Goal: Task Accomplishment & Management: Manage account settings

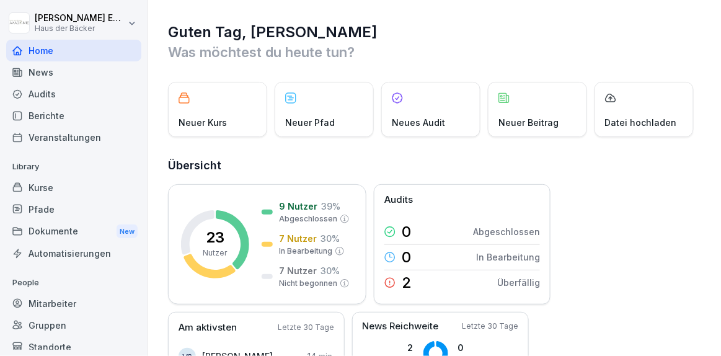
click at [442, 50] on p "Was möchtest du heute tun?" at bounding box center [435, 52] width 534 height 20
click at [94, 295] on div "Mitarbeiter" at bounding box center [73, 303] width 135 height 22
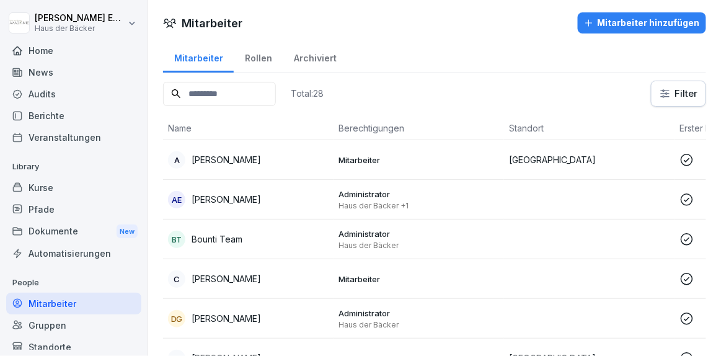
click at [305, 205] on div "AE Anna-Lea Ehlerding" at bounding box center [248, 199] width 160 height 17
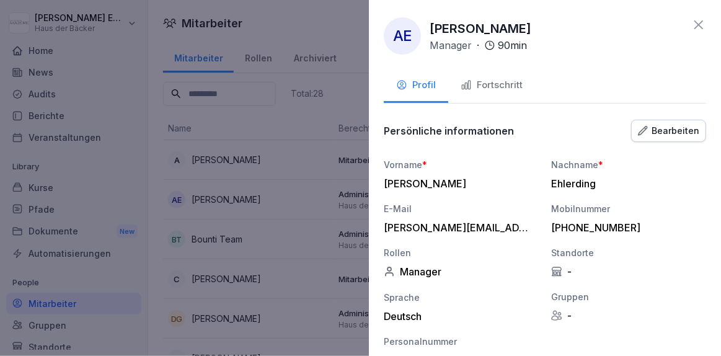
scroll to position [212, 0]
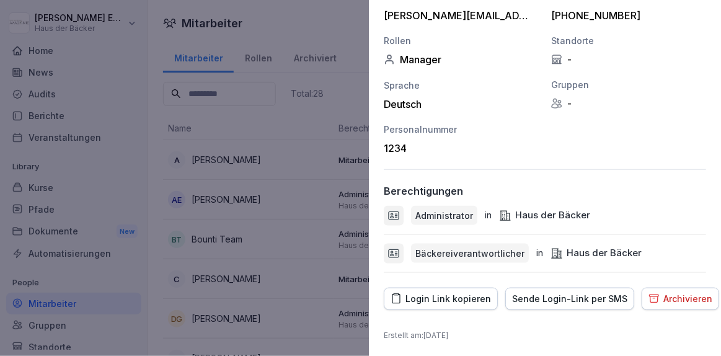
click at [419, 281] on div "AE Anna-Lea Ehlerding Manager · 90 min Profil Fortschritt Persönliche informati…" at bounding box center [545, 178] width 352 height 356
click at [419, 287] on button "Login Link kopieren" at bounding box center [441, 298] width 114 height 22
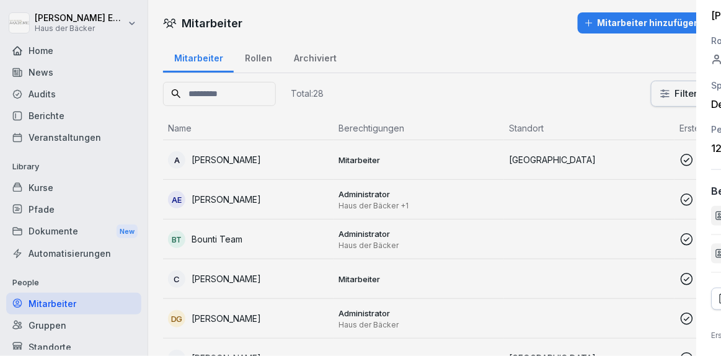
click at [124, 117] on div at bounding box center [360, 178] width 721 height 356
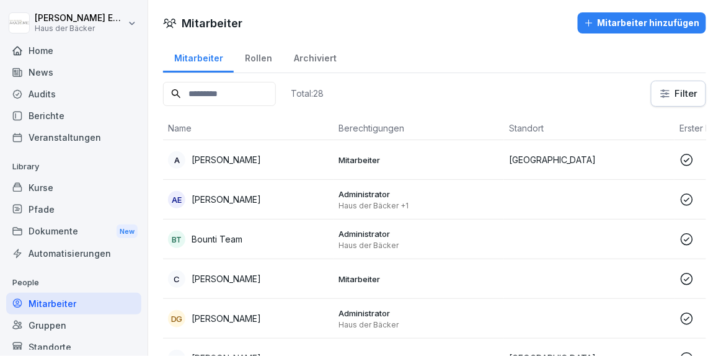
click at [88, 85] on div "Audits" at bounding box center [73, 94] width 135 height 22
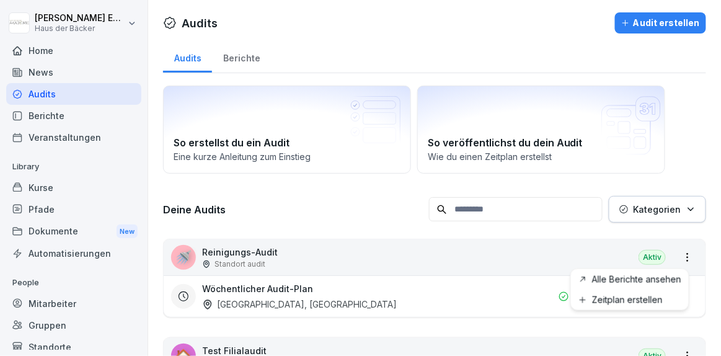
click at [678, 260] on html "Anna-Lea Ehlerding Haus der Bäcker Home News Audits Berichte Veranstaltungen Li…" at bounding box center [360, 178] width 721 height 356
click at [680, 263] on html "Anna-Lea Ehlerding Haus der Bäcker Home News Audits Berichte Veranstaltungen Li…" at bounding box center [360, 178] width 721 height 356
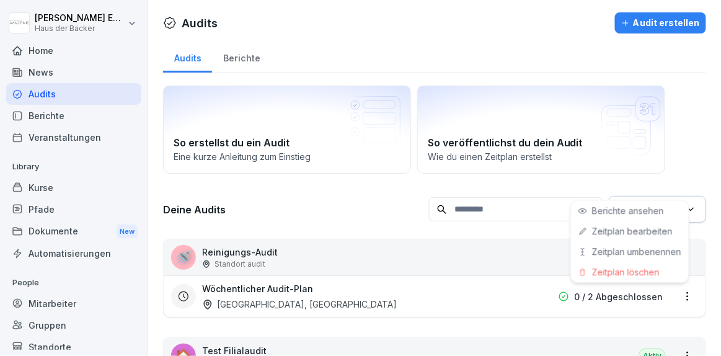
click at [683, 294] on html "Anna-Lea Ehlerding Haus der Bäcker Home News Audits Berichte Veranstaltungen Li…" at bounding box center [360, 178] width 721 height 356
click at [663, 271] on div "Zeitplan löschen" at bounding box center [630, 271] width 118 height 20
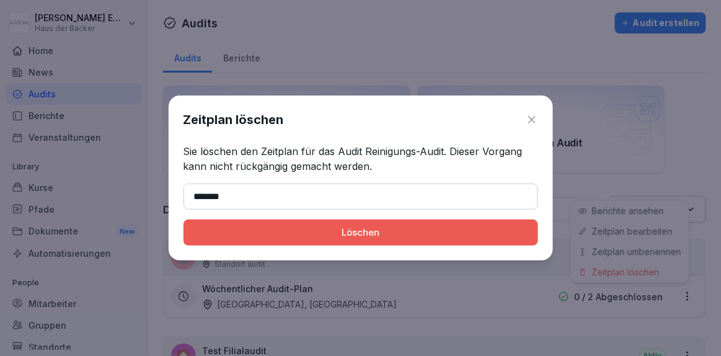
type input "*******"
click at [353, 234] on div "Löschen" at bounding box center [360, 233] width 335 height 14
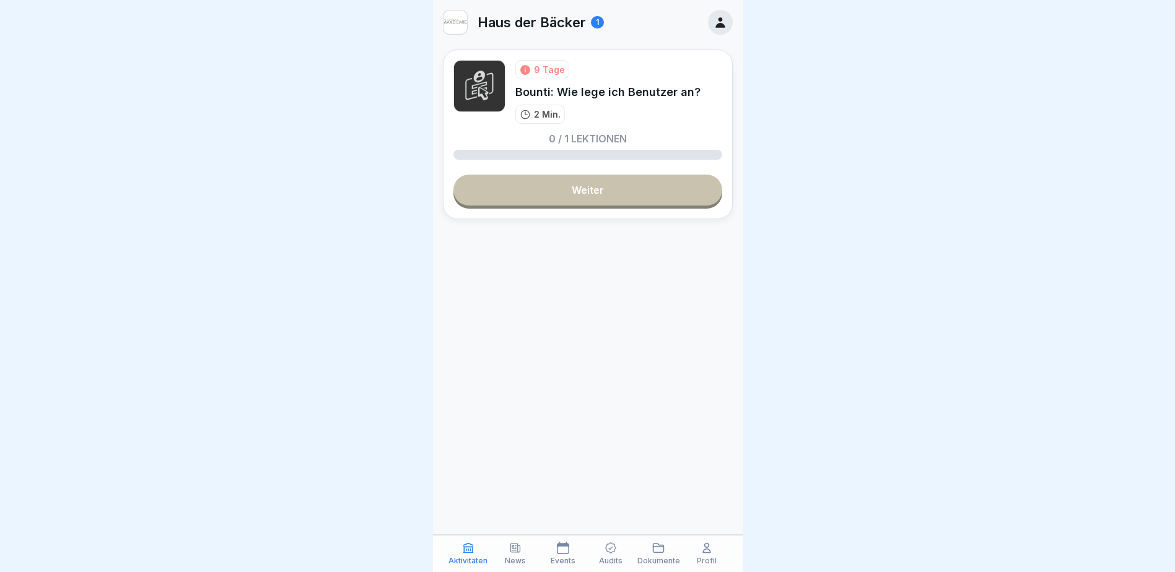
click at [513, 549] on icon at bounding box center [515, 548] width 9 height 9
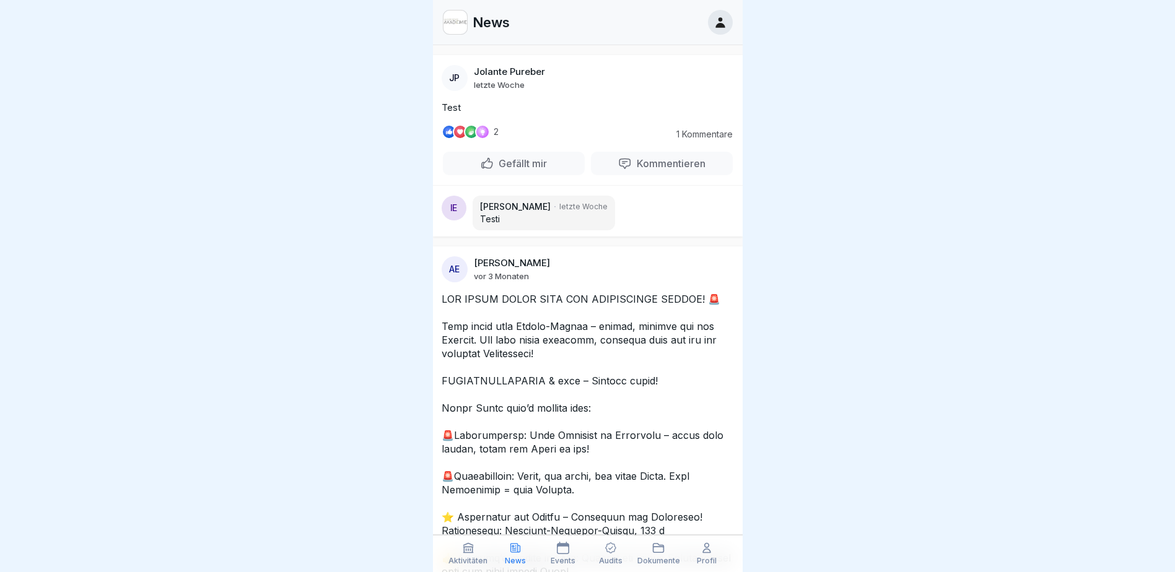
click at [611, 561] on p "Audits" at bounding box center [611, 561] width 24 height 9
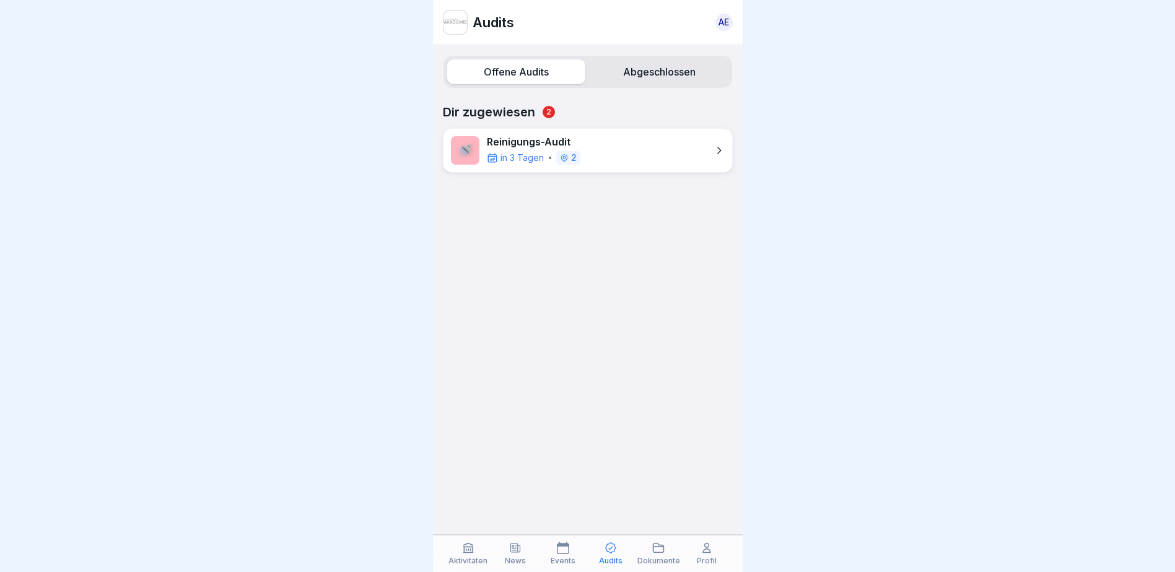
click at [612, 64] on label "Abgeschlossen" at bounding box center [659, 71] width 138 height 25
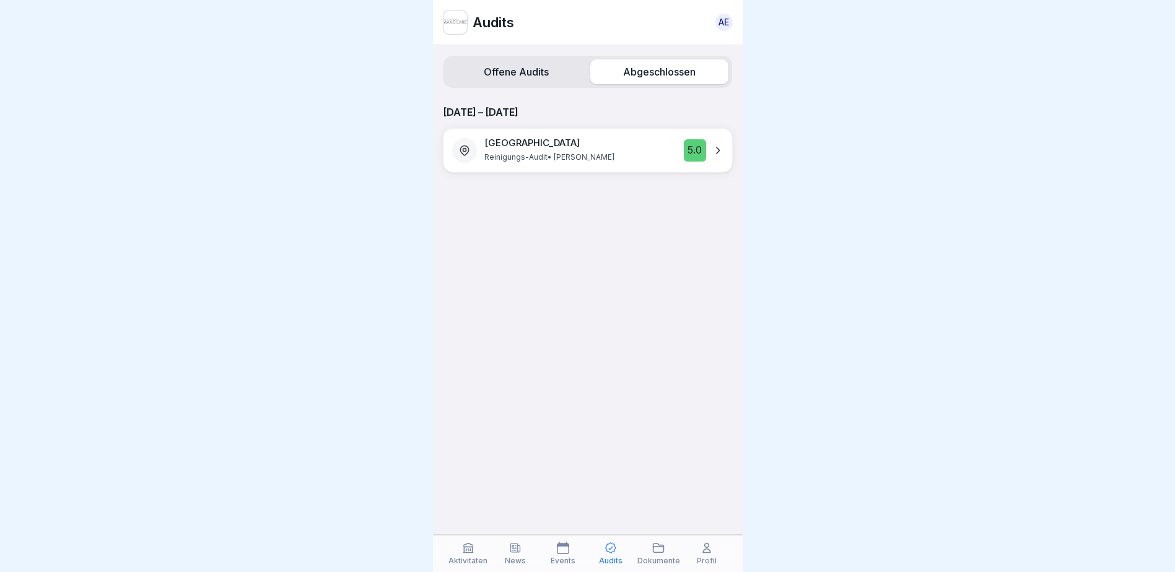
click at [528, 71] on label "Offene Audits" at bounding box center [516, 71] width 138 height 25
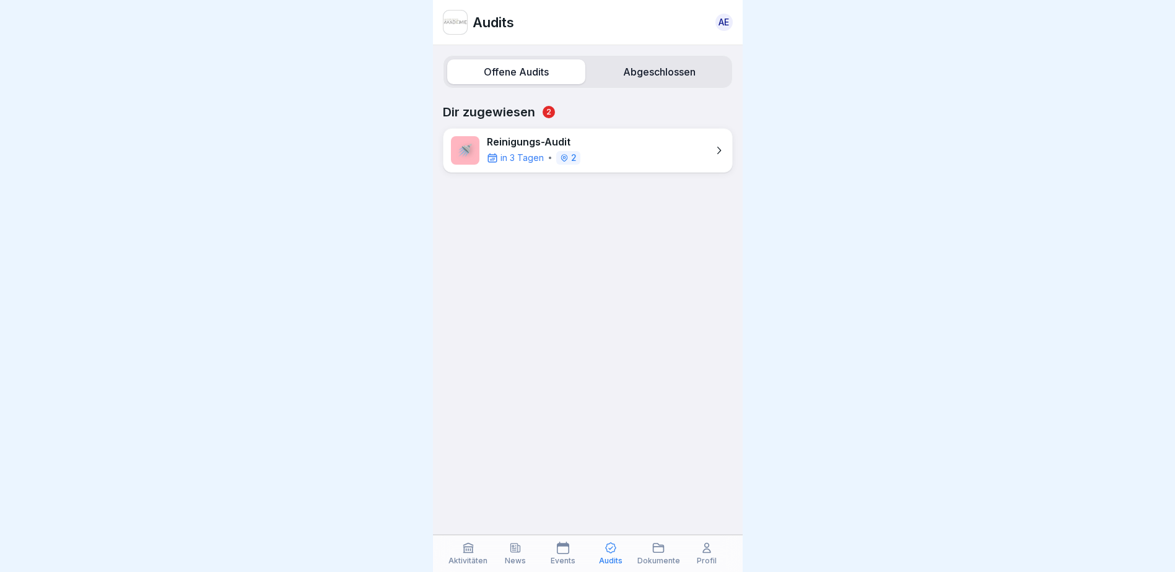
click at [563, 566] on div "Aktivitäten News Events Audits Dokumente Profil" at bounding box center [588, 553] width 310 height 37
click at [563, 561] on p "Events" at bounding box center [563, 561] width 25 height 9
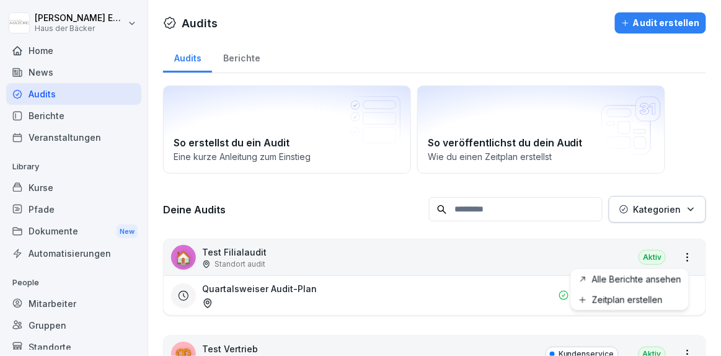
click at [677, 255] on html "Anna-Lea Ehlerding Haus der Bäcker Home News Audits Berichte Veranstaltungen Li…" at bounding box center [360, 178] width 721 height 356
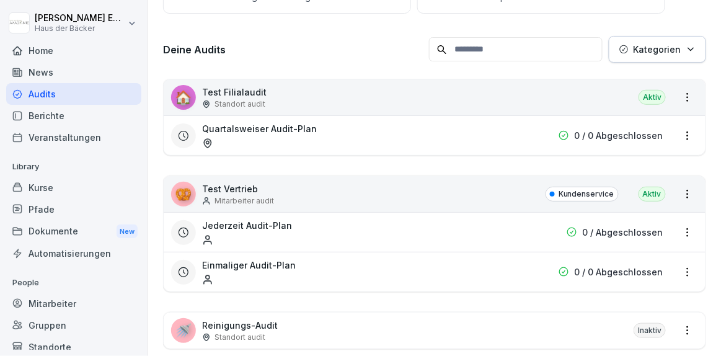
scroll to position [161, 0]
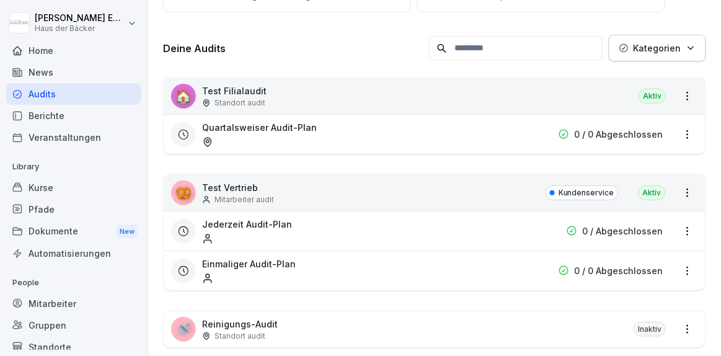
drag, startPoint x: 719, startPoint y: 185, endPoint x: 713, endPoint y: 274, distance: 89.4
click at [713, 274] on html "Anna-Lea Ehlerding Haus der Bäcker Home News Audits Berichte Veranstaltungen Li…" at bounding box center [360, 178] width 721 height 356
click at [677, 184] on html "Anna-Lea Ehlerding Haus der Bäcker Home News Audits Berichte Veranstaltungen Li…" at bounding box center [360, 178] width 721 height 356
click at [675, 270] on html "Anna-Lea Ehlerding Haus der Bäcker Home News Audits Berichte Veranstaltungen Li…" at bounding box center [360, 178] width 721 height 356
click at [678, 230] on html "Anna-Lea Ehlerding Haus der Bäcker Home News Audits Berichte Veranstaltungen Li…" at bounding box center [360, 178] width 721 height 356
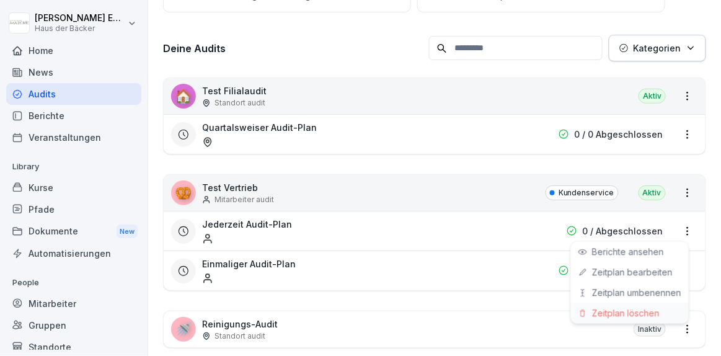
click at [654, 314] on div "Zeitplan löschen" at bounding box center [630, 312] width 118 height 20
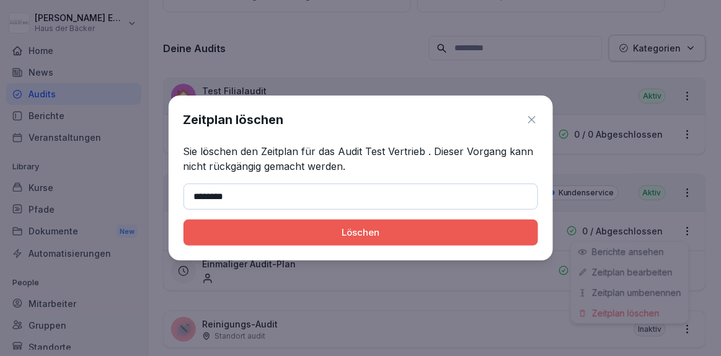
click at [183, 219] on button "Löschen" at bounding box center [360, 232] width 354 height 26
type input "*******"
click at [183, 219] on button "Löschen" at bounding box center [360, 232] width 354 height 26
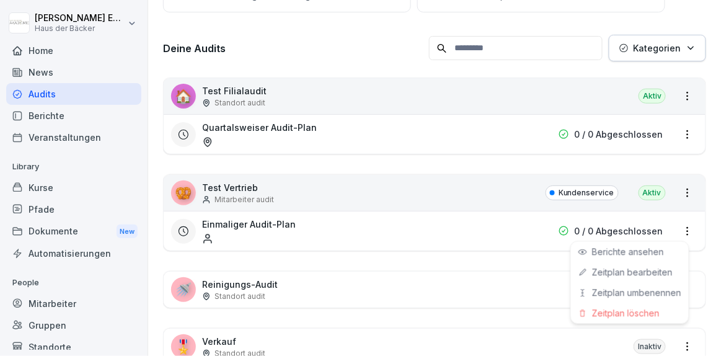
click at [682, 226] on html "Anna-Lea Ehlerding Haus der Bäcker Home News Audits Berichte Veranstaltungen Li…" at bounding box center [360, 178] width 721 height 356
click at [641, 317] on div "Zeitplan löschen" at bounding box center [630, 312] width 118 height 20
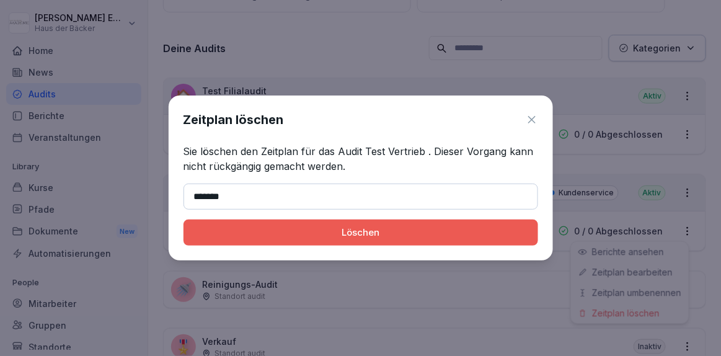
type input "*******"
click at [183, 219] on button "Löschen" at bounding box center [360, 232] width 354 height 26
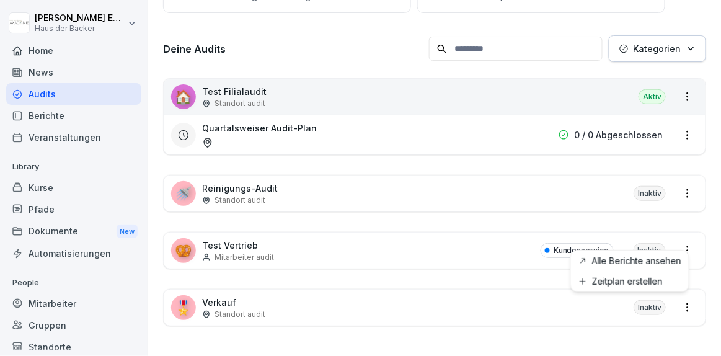
click at [678, 297] on html "Anna-Lea Ehlerding Haus der Bäcker Home News Audits Berichte Veranstaltungen Li…" at bounding box center [360, 178] width 721 height 356
click at [682, 312] on html "Anna-Lea Ehlerding Haus der Bäcker Home News Audits Berichte Veranstaltungen Li…" at bounding box center [360, 178] width 721 height 356
click at [681, 306] on html "Anna-Lea Ehlerding Haus der Bäcker Home News Audits Berichte Veranstaltungen Li…" at bounding box center [360, 178] width 721 height 356
click at [682, 305] on html "Anna-Lea Ehlerding Haus der Bäcker Home News Audits Berichte Veranstaltungen Li…" at bounding box center [360, 178] width 721 height 356
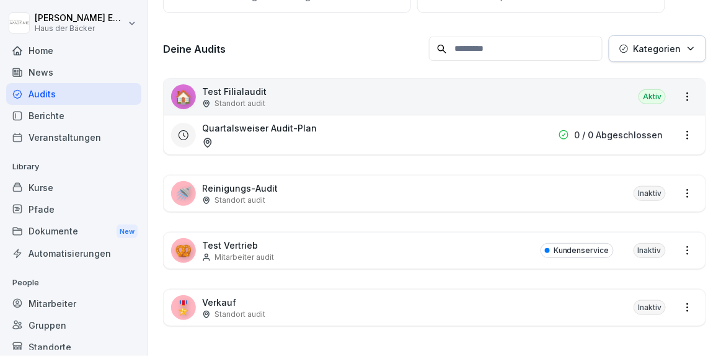
click at [681, 243] on html "Anna-Lea Ehlerding Haus der Bäcker Home News Audits Berichte Veranstaltungen Li…" at bounding box center [360, 178] width 721 height 356
click at [675, 193] on html "Anna-Lea Ehlerding Haus der Bäcker Home News Audits Berichte Veranstaltungen Li…" at bounding box center [360, 178] width 721 height 356
click at [675, 120] on html "Anna-Lea Ehlerding Haus der Bäcker Home News Audits Berichte Veranstaltungen Li…" at bounding box center [360, 178] width 721 height 356
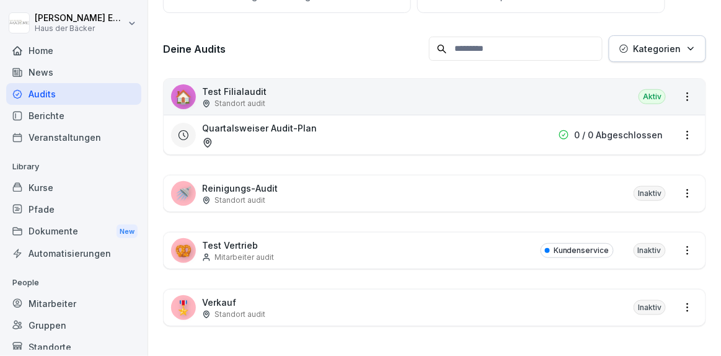
click at [677, 125] on html "Anna-Lea Ehlerding Haus der Bäcker Home News Audits Berichte Veranstaltungen Li…" at bounding box center [360, 178] width 721 height 356
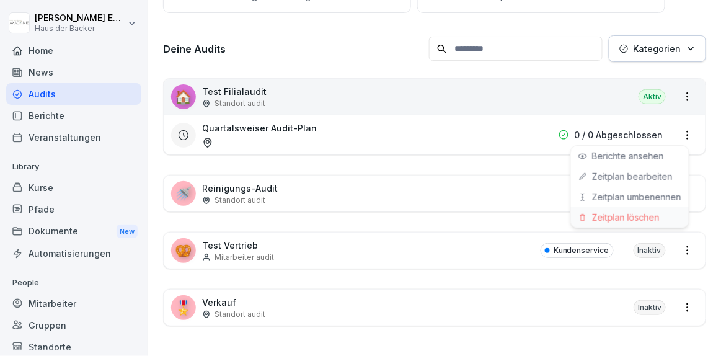
click at [653, 222] on div "Zeitplan löschen" at bounding box center [630, 217] width 118 height 20
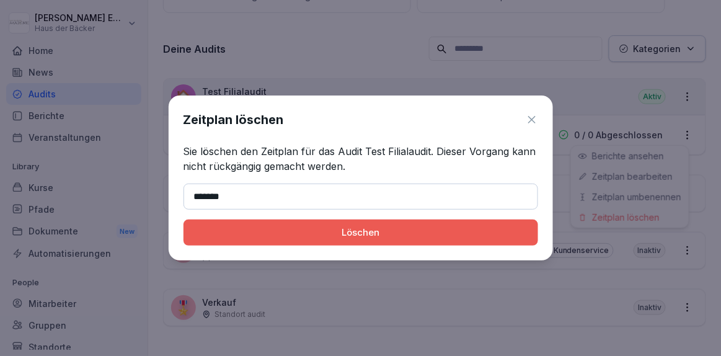
type input "*******"
click at [183, 219] on button "Löschen" at bounding box center [360, 232] width 354 height 26
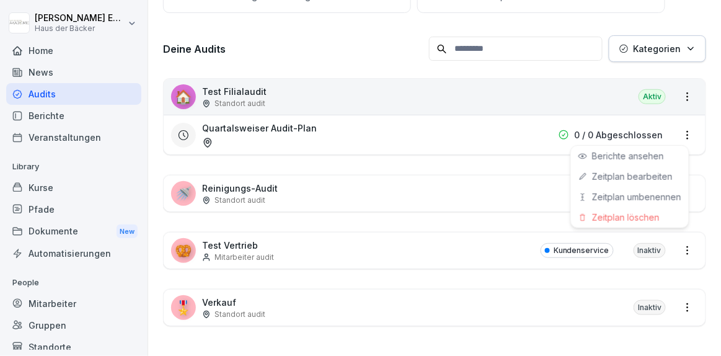
scroll to position [126, 0]
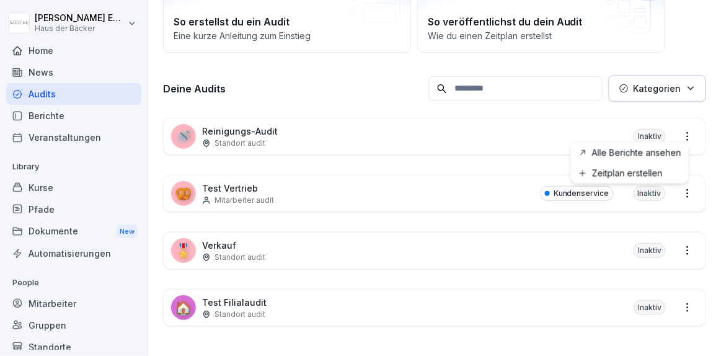
click at [686, 133] on html "Anna-Lea Ehlerding Haus der Bäcker Home News Audits Berichte Veranstaltungen Li…" at bounding box center [360, 178] width 721 height 356
click at [493, 123] on html "Anna-Lea Ehlerding Haus der Bäcker Home News Audits Berichte Veranstaltungen Li…" at bounding box center [360, 178] width 721 height 356
click at [493, 123] on div "🚿 Reinigungs-Audit Standort audit Inaktiv" at bounding box center [435, 136] width 542 height 36
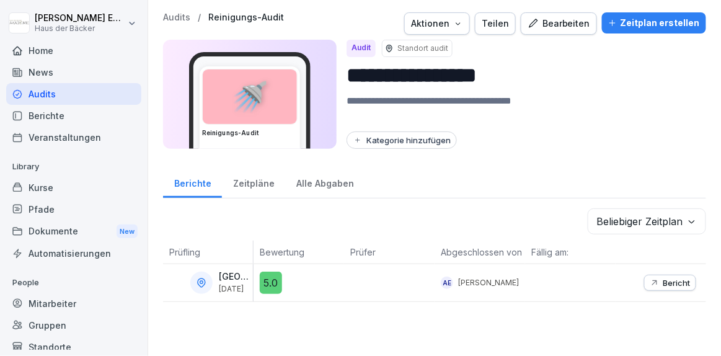
click at [493, 123] on textarea at bounding box center [520, 109] width 349 height 30
click at [475, 27] on div "Audits / Reinigungs-Audit Aktionen Teilen Bearbeiten Zeitplan erstellen" at bounding box center [434, 23] width 543 height 22
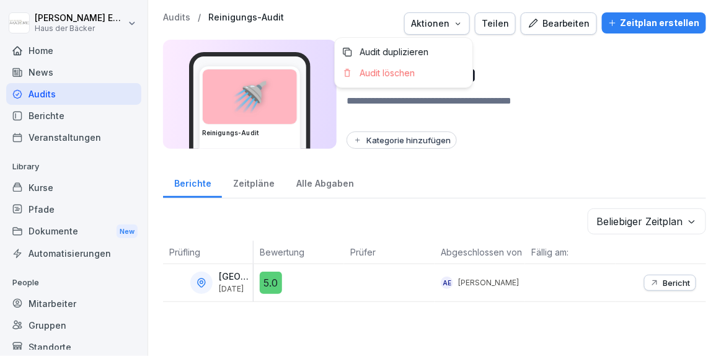
click at [436, 20] on div "Aktionen" at bounding box center [437, 24] width 52 height 14
click at [403, 78] on p "Audit löschen" at bounding box center [386, 73] width 55 height 11
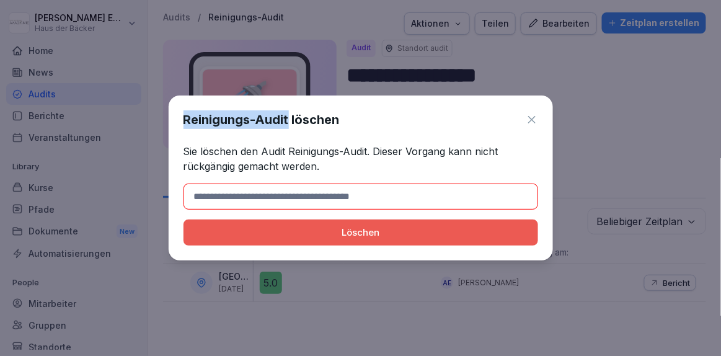
drag, startPoint x: 182, startPoint y: 117, endPoint x: 289, endPoint y: 128, distance: 107.7
click at [289, 128] on div "Reinigungs-Audit löschen Sie löschen den Audit Reinigungs-Audit. Dieser Vorgang…" at bounding box center [361, 177] width 384 height 165
copy h1 "Reinigungs-Audit"
click at [280, 203] on input at bounding box center [360, 196] width 354 height 26
paste input "**********"
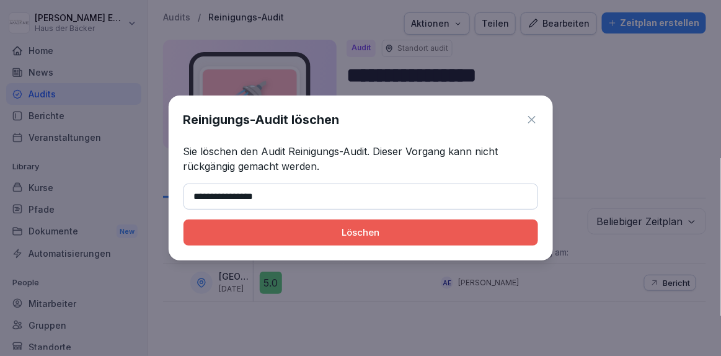
type input "**********"
click at [283, 234] on div "Löschen" at bounding box center [360, 233] width 335 height 14
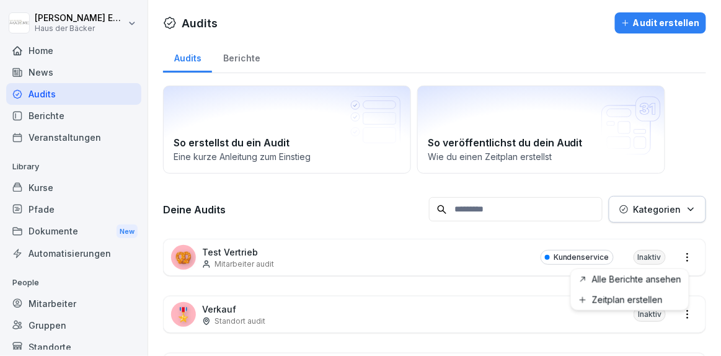
click at [682, 259] on html "Anna-Lea Ehlerding Haus der Bäcker Home News Audits Berichte Veranstaltungen Li…" at bounding box center [360, 178] width 721 height 356
click at [498, 250] on html "Anna-Lea Ehlerding Haus der Bäcker Home News Audits Berichte Veranstaltungen Li…" at bounding box center [360, 178] width 721 height 356
click at [498, 250] on div "🥨 Test Vertrieb Mitarbeiter audit Kundenservice Inaktiv" at bounding box center [435, 257] width 542 height 36
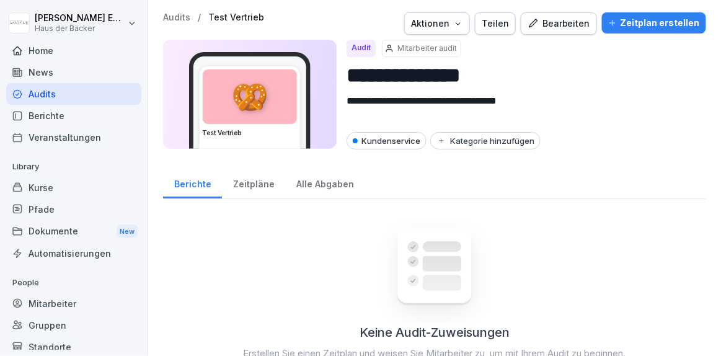
click at [453, 30] on button "Aktionen" at bounding box center [437, 23] width 66 height 22
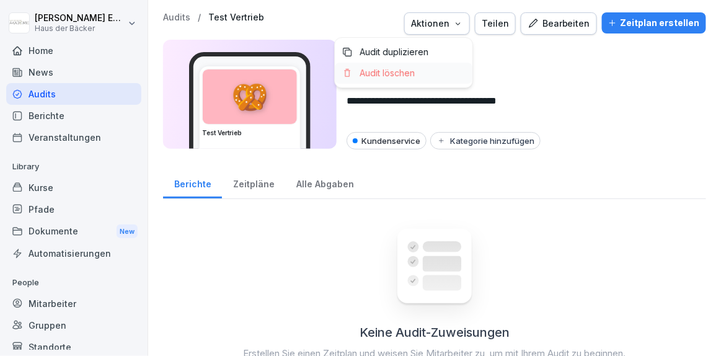
click at [442, 64] on div "Audit löschen" at bounding box center [404, 73] width 138 height 21
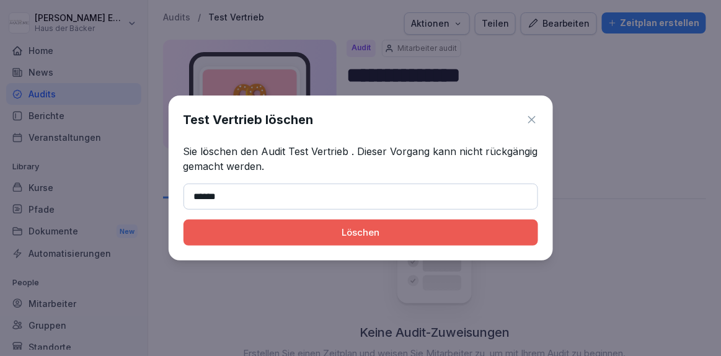
click at [183, 219] on button "Löschen" at bounding box center [360, 232] width 354 height 26
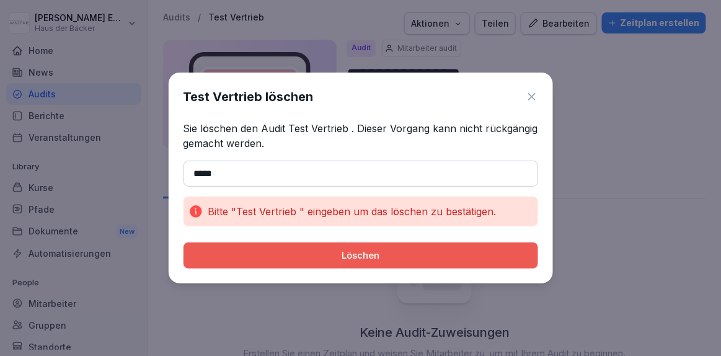
click at [183, 242] on button "Löschen" at bounding box center [360, 255] width 354 height 26
click at [394, 245] on button "Löschen" at bounding box center [360, 255] width 354 height 26
drag, startPoint x: 185, startPoint y: 97, endPoint x: 260, endPoint y: 102, distance: 74.6
click at [260, 102] on h1 "Test Vertrieb löschen" at bounding box center [248, 96] width 130 height 19
copy h1 "Test Vertrieb"
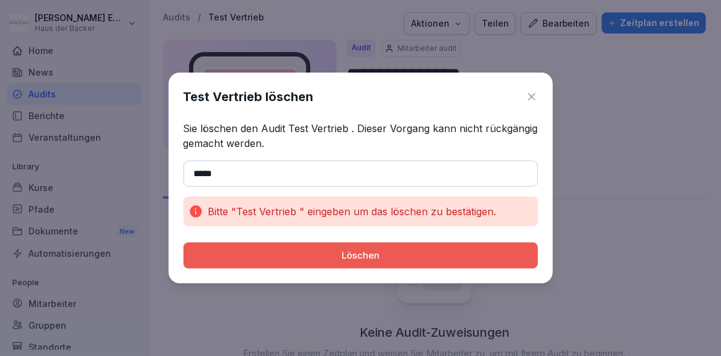
drag, startPoint x: 254, startPoint y: 186, endPoint x: 250, endPoint y: 163, distance: 23.3
click at [250, 163] on div "Test Vertrieb löschen Sie löschen den Audit Test Vertrieb . Dieser Vorgang kann…" at bounding box center [361, 177] width 384 height 211
click at [250, 163] on input "*****" at bounding box center [360, 173] width 354 height 26
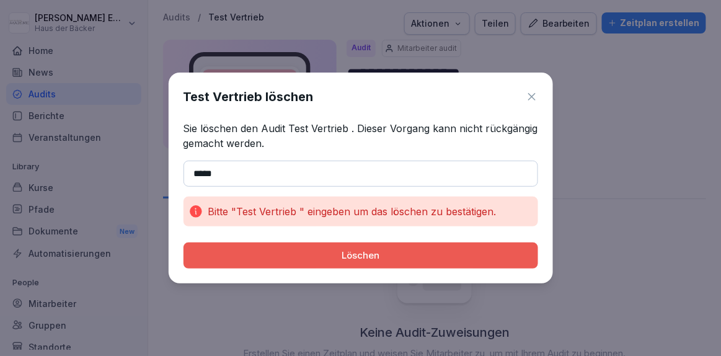
paste input "********"
click at [183, 242] on button "Löschen" at bounding box center [360, 255] width 354 height 26
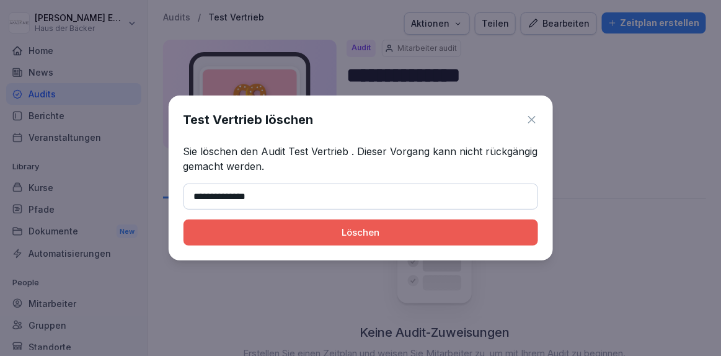
type input "**********"
click at [247, 217] on div "**********" at bounding box center [361, 177] width 384 height 165
click at [247, 223] on button "Löschen" at bounding box center [360, 232] width 354 height 26
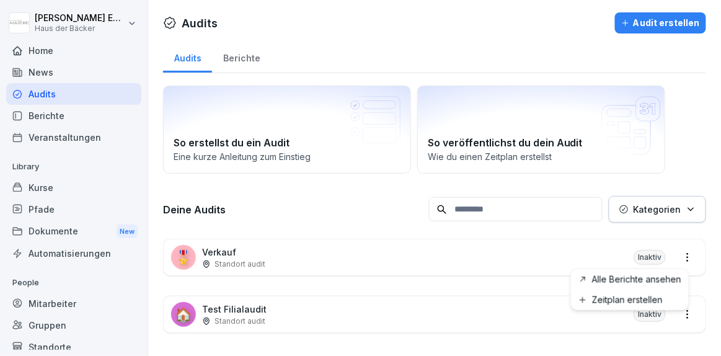
click at [679, 257] on html "Anna-Lea Ehlerding Haus der Bäcker Home News Audits Berichte Veranstaltungen Li…" at bounding box center [360, 178] width 721 height 356
click at [555, 275] on html "Anna-Lea Ehlerding Haus der Bäcker Home News Audits Berichte Veranstaltungen Li…" at bounding box center [360, 178] width 721 height 356
click at [676, 258] on html "Anna-Lea Ehlerding Haus der Bäcker Home News Audits Berichte Veranstaltungen Li…" at bounding box center [360, 178] width 721 height 356
click at [551, 263] on html "Anna-Lea Ehlerding Haus der Bäcker Home News Audits Berichte Veranstaltungen Li…" at bounding box center [360, 178] width 721 height 356
click at [551, 263] on div "🎖️ Verkauf Standort audit Inaktiv" at bounding box center [435, 257] width 542 height 36
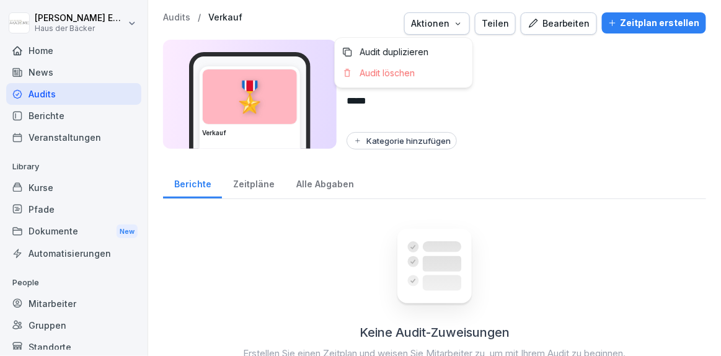
click at [452, 22] on div "Aktionen" at bounding box center [437, 24] width 52 height 14
click at [434, 70] on div "Audit löschen" at bounding box center [404, 73] width 138 height 21
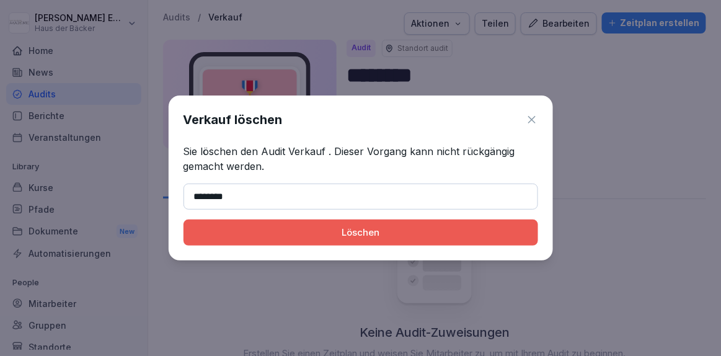
click at [183, 219] on button "Löschen" at bounding box center [360, 232] width 354 height 26
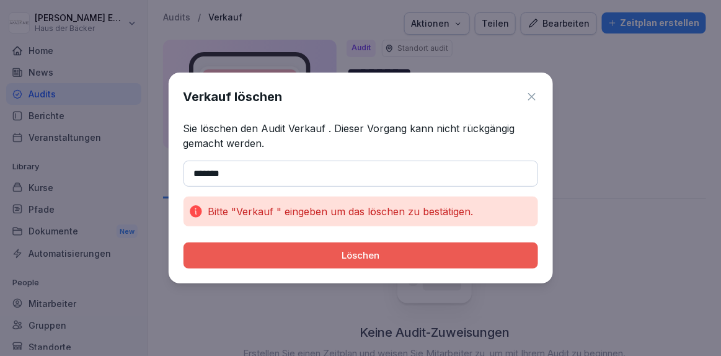
click at [183, 242] on button "Löschen" at bounding box center [360, 255] width 354 height 26
click at [349, 260] on div "Löschen" at bounding box center [360, 255] width 335 height 14
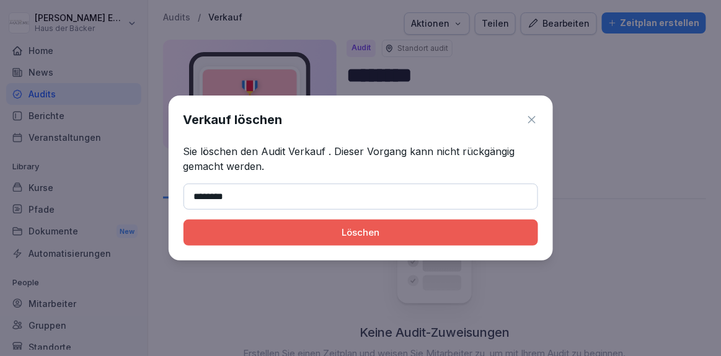
type input "*******"
click at [350, 232] on div "Löschen" at bounding box center [360, 233] width 335 height 14
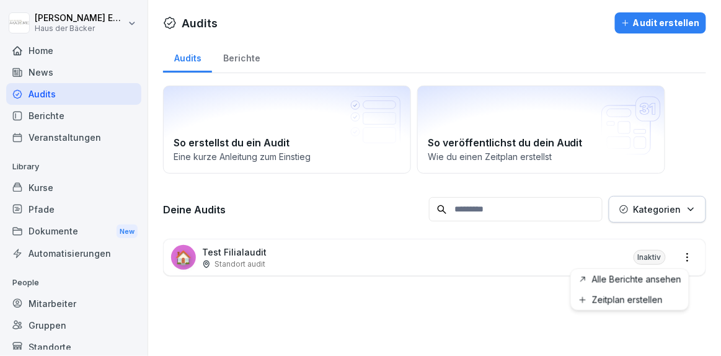
click at [678, 252] on html "Anna-Lea Ehlerding Haus der Bäcker Home News Audits Berichte Veranstaltungen Li…" at bounding box center [360, 178] width 721 height 356
click at [553, 260] on html "Anna-Lea Ehlerding Haus der Bäcker Home News Audits Berichte Veranstaltungen Li…" at bounding box center [360, 178] width 721 height 356
click at [553, 260] on div "🏠 Test Filialaudit Standort audit Inaktiv" at bounding box center [435, 257] width 542 height 36
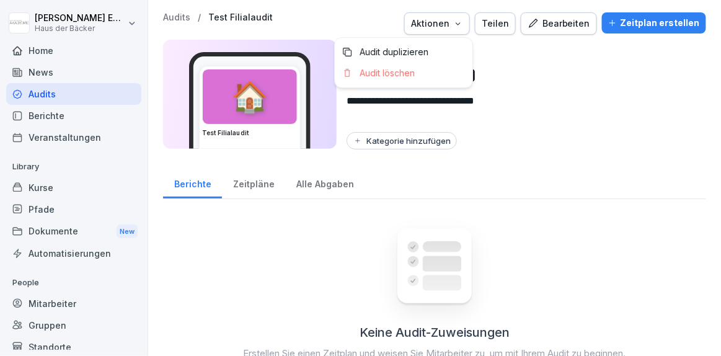
click at [456, 17] on div "Aktionen" at bounding box center [437, 24] width 52 height 14
click at [433, 81] on div "Audit löschen" at bounding box center [404, 73] width 138 height 21
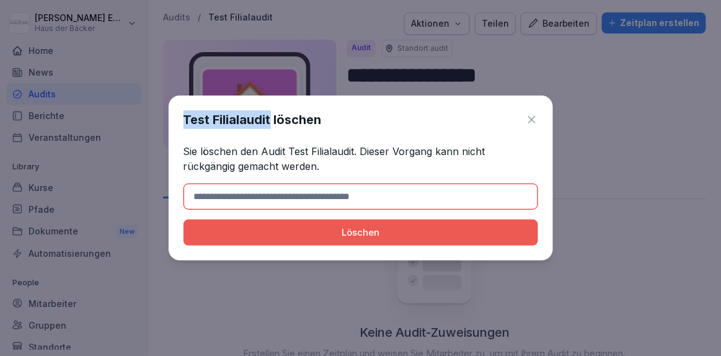
drag, startPoint x: 183, startPoint y: 119, endPoint x: 268, endPoint y: 129, distance: 85.5
click at [268, 129] on div "Test Filialaudit löschen Sie löschen den Audit Test Filialaudit. Dieser Vorgang…" at bounding box center [361, 177] width 384 height 165
copy h1 "Test Filialaudit"
click at [270, 193] on input at bounding box center [360, 196] width 354 height 26
paste input "**********"
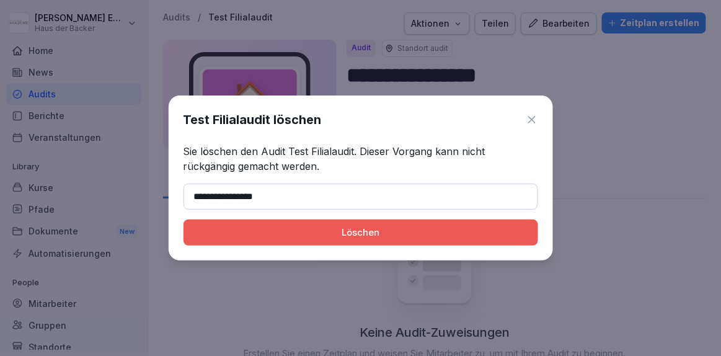
type input "**********"
click at [272, 230] on div "Löschen" at bounding box center [360, 233] width 335 height 14
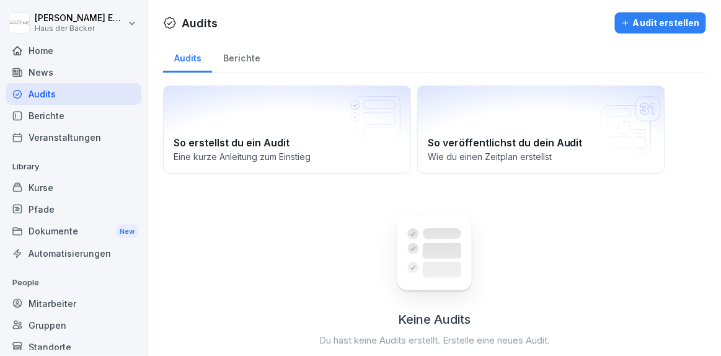
click at [99, 94] on div "Audits" at bounding box center [73, 94] width 135 height 22
click at [79, 183] on div "Kurse" at bounding box center [73, 188] width 135 height 22
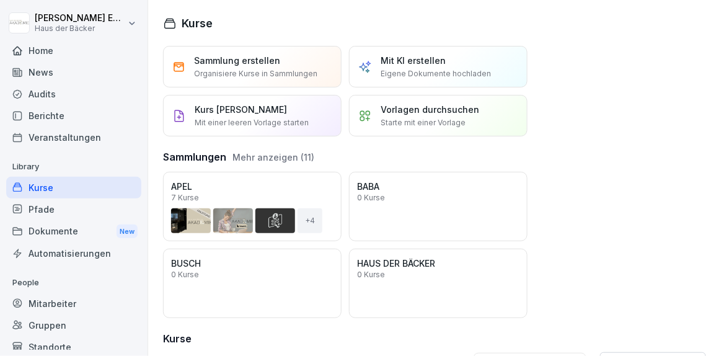
click at [70, 47] on div "Home" at bounding box center [73, 51] width 135 height 22
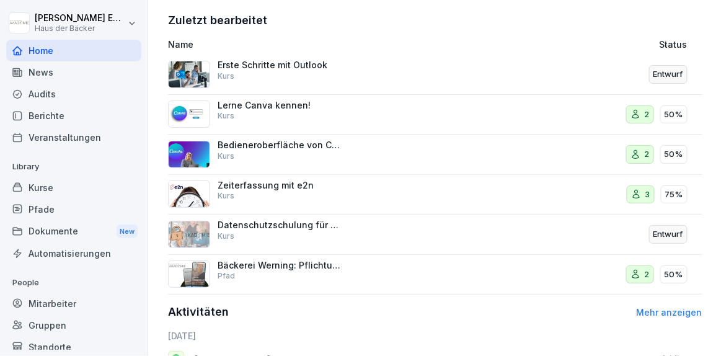
scroll to position [421, 0]
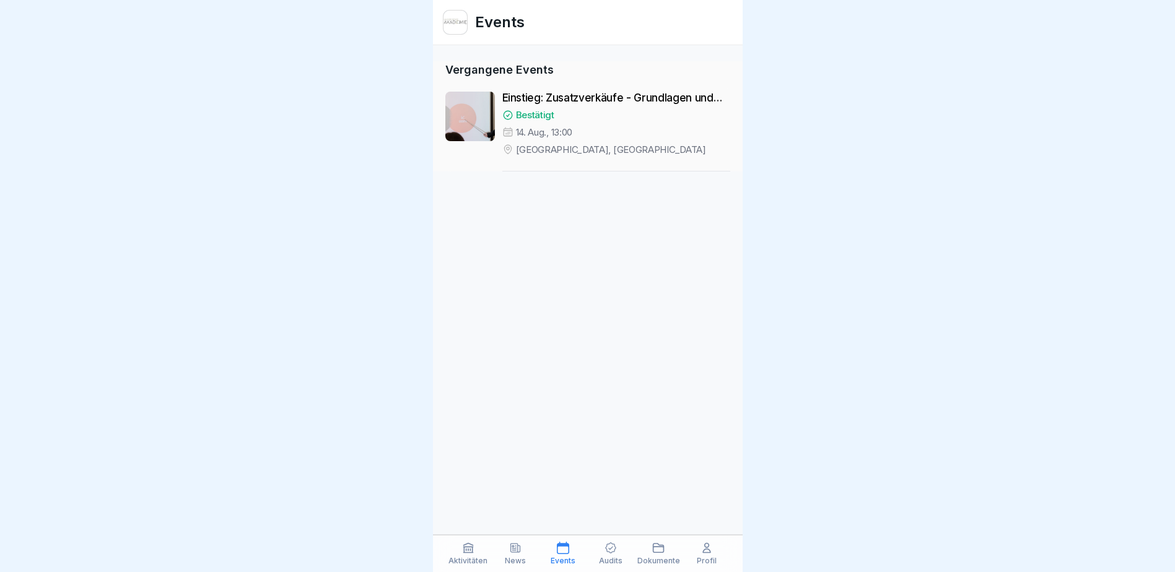
click at [615, 543] on icon at bounding box center [611, 548] width 12 height 12
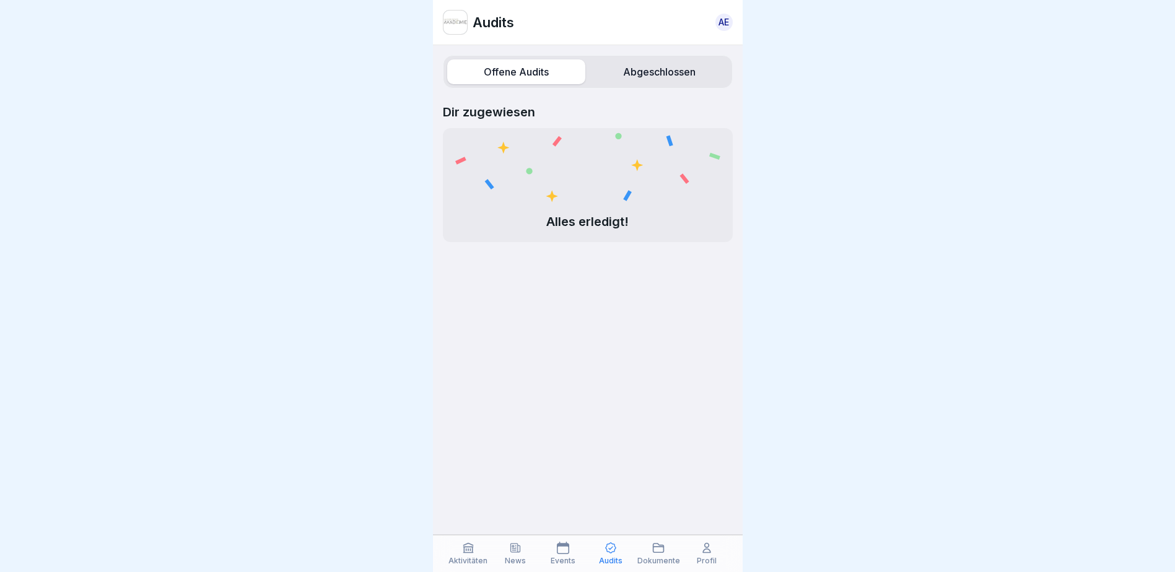
click at [622, 62] on label "Abgeschlossen" at bounding box center [659, 71] width 138 height 25
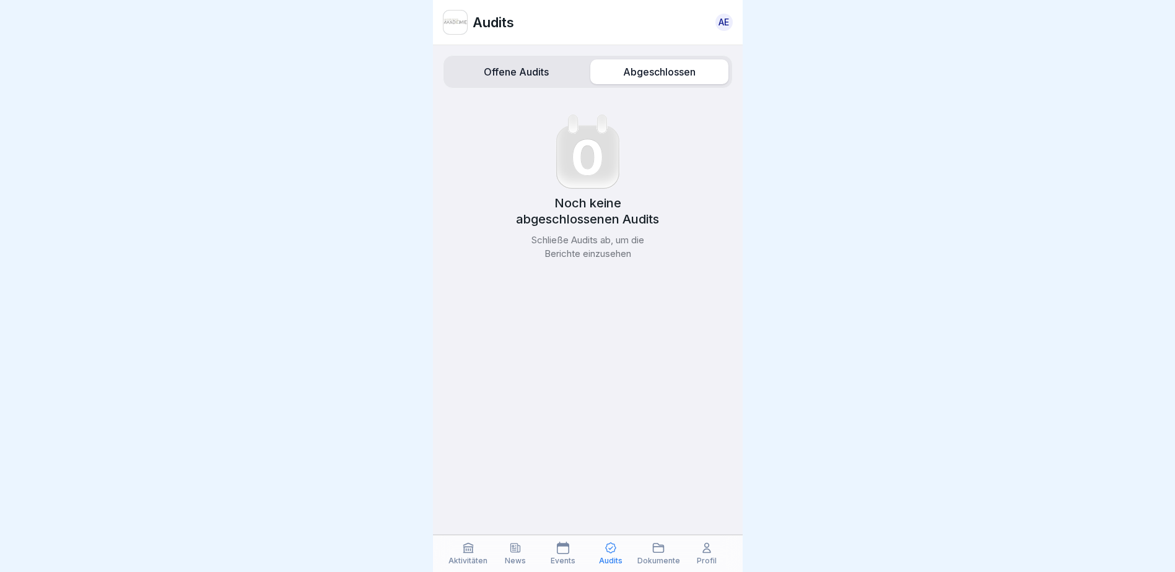
click at [453, 555] on div "Aktivitäten" at bounding box center [469, 554] width 42 height 24
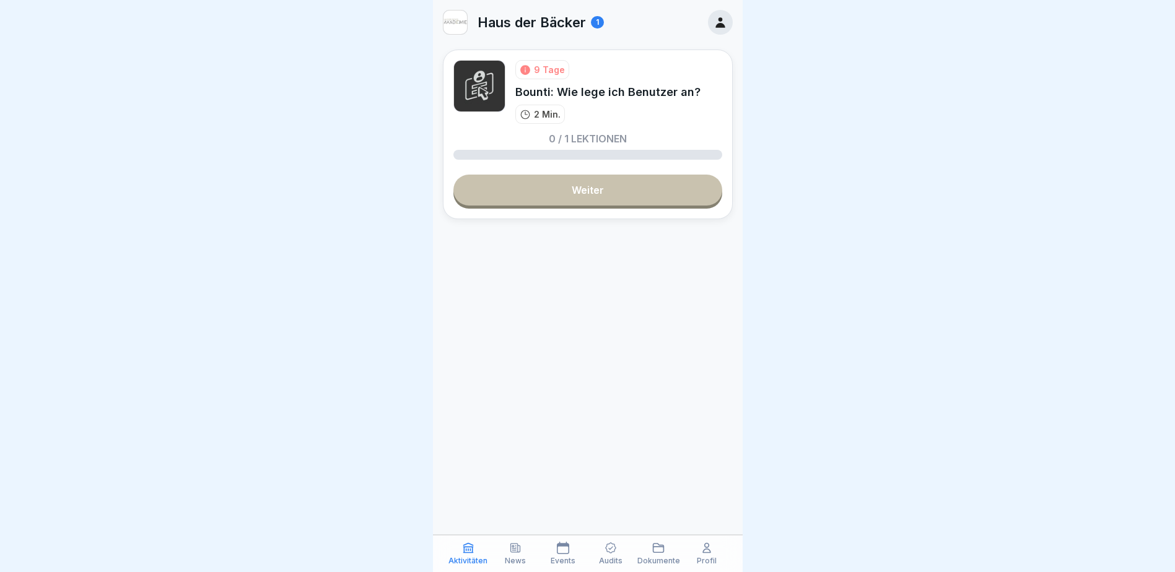
click at [527, 559] on div "News" at bounding box center [516, 554] width 42 height 24
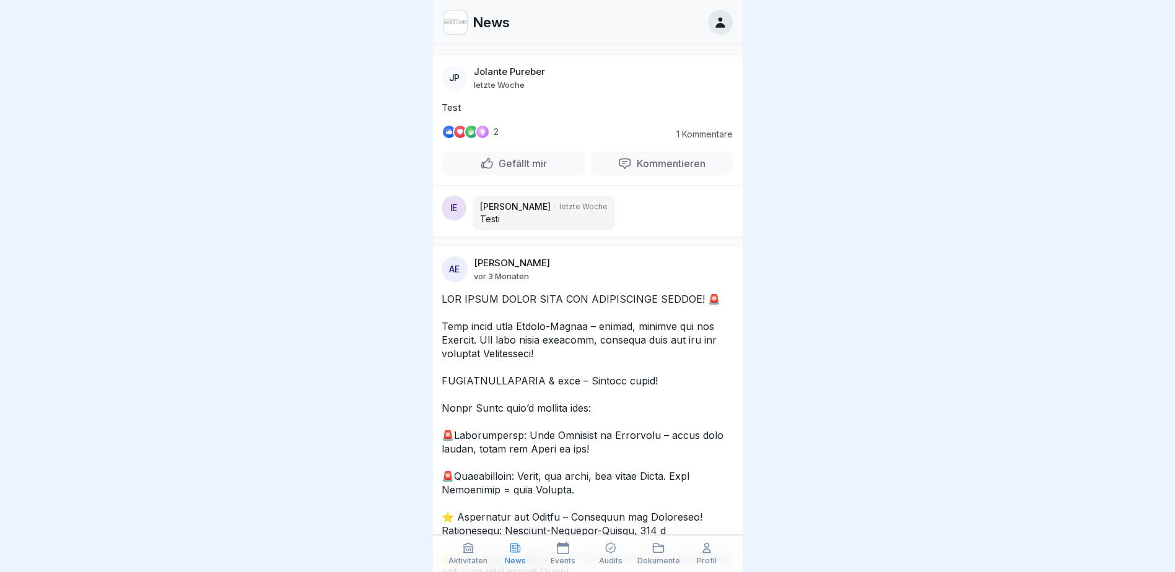
click at [572, 557] on p "Events" at bounding box center [563, 561] width 25 height 9
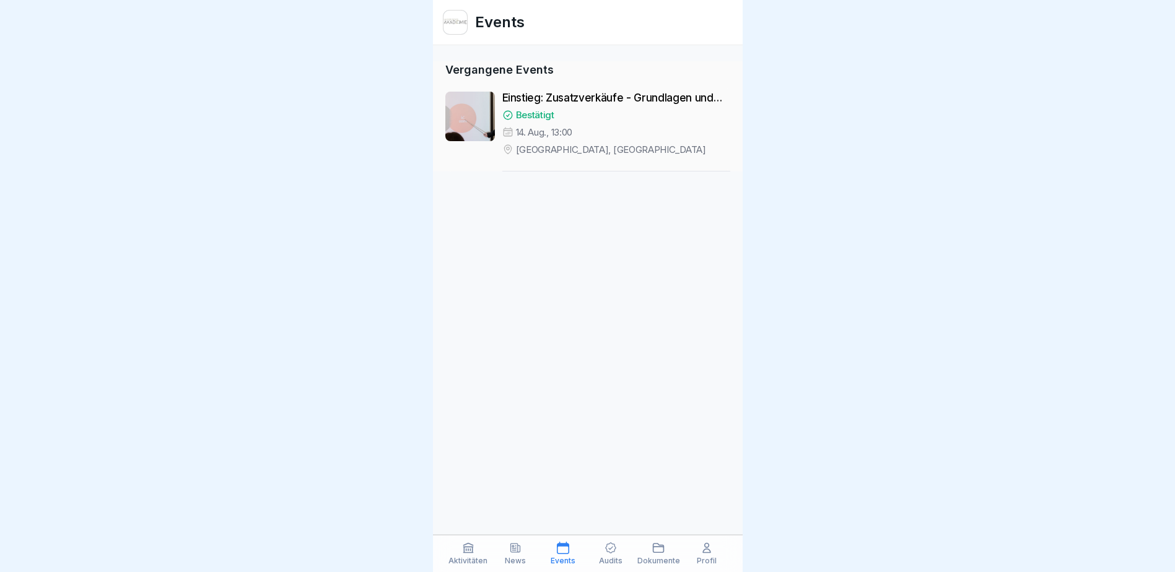
click at [604, 551] on div "Audits" at bounding box center [611, 554] width 42 height 24
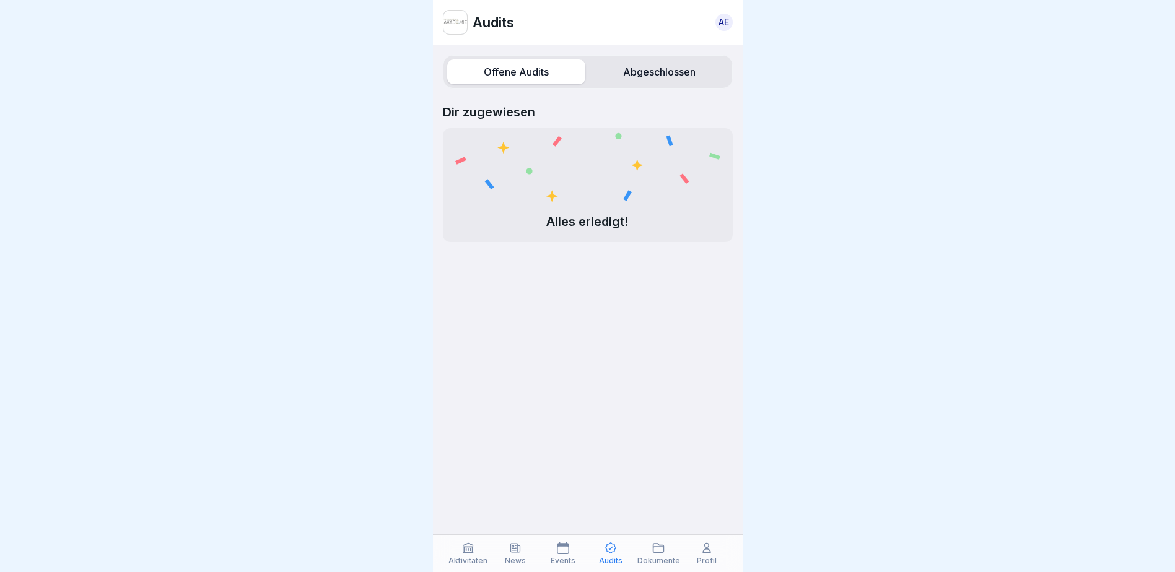
click at [657, 550] on icon at bounding box center [658, 548] width 12 height 12
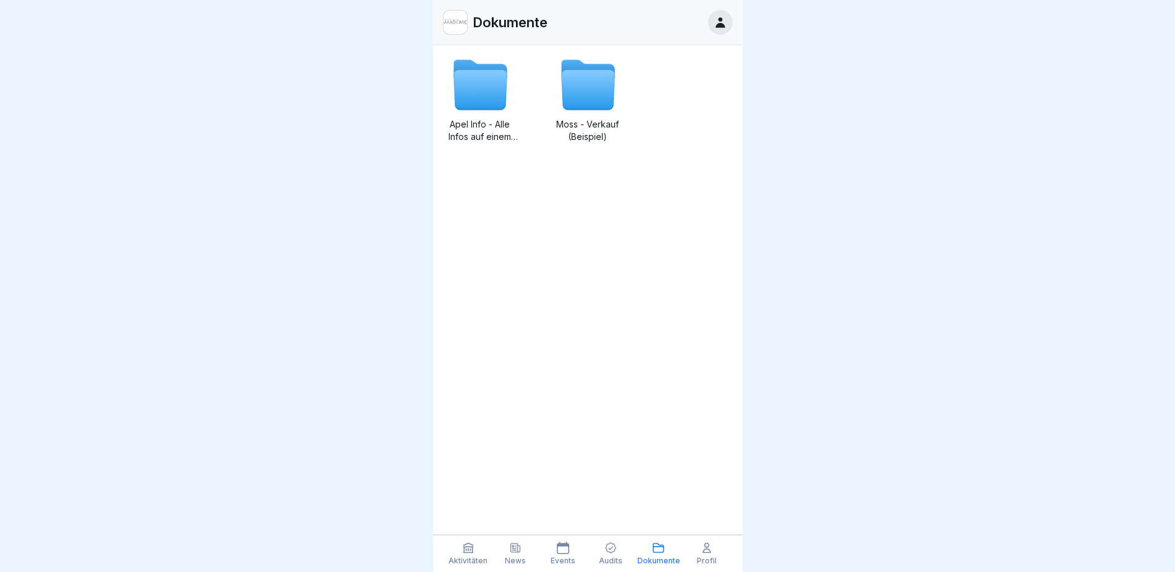
click at [473, 557] on p "Aktivitäten" at bounding box center [468, 561] width 39 height 9
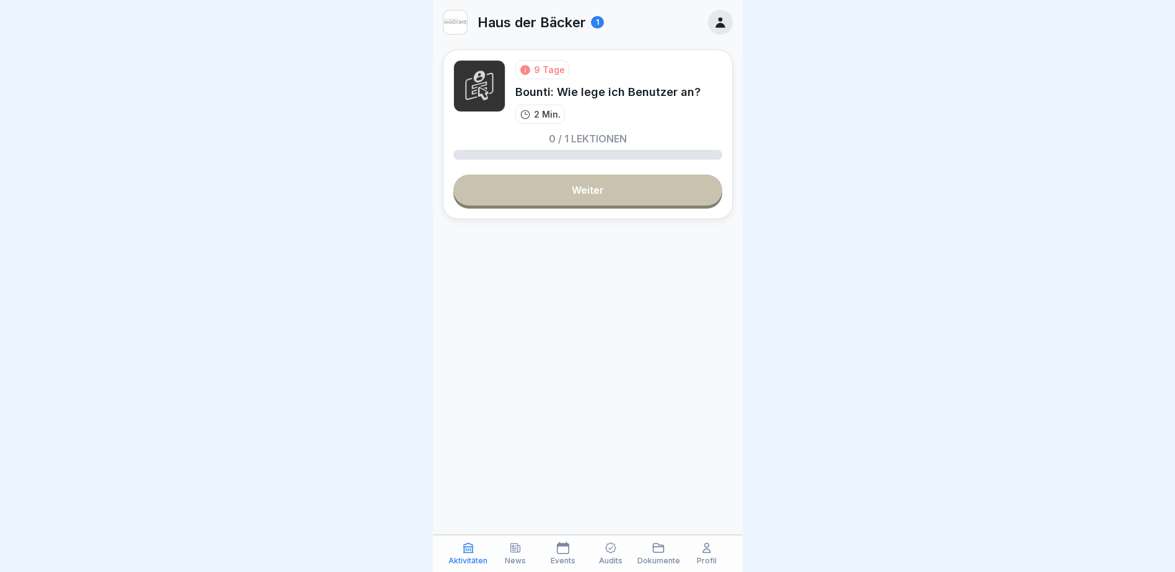
click at [517, 559] on p "News" at bounding box center [515, 561] width 21 height 9
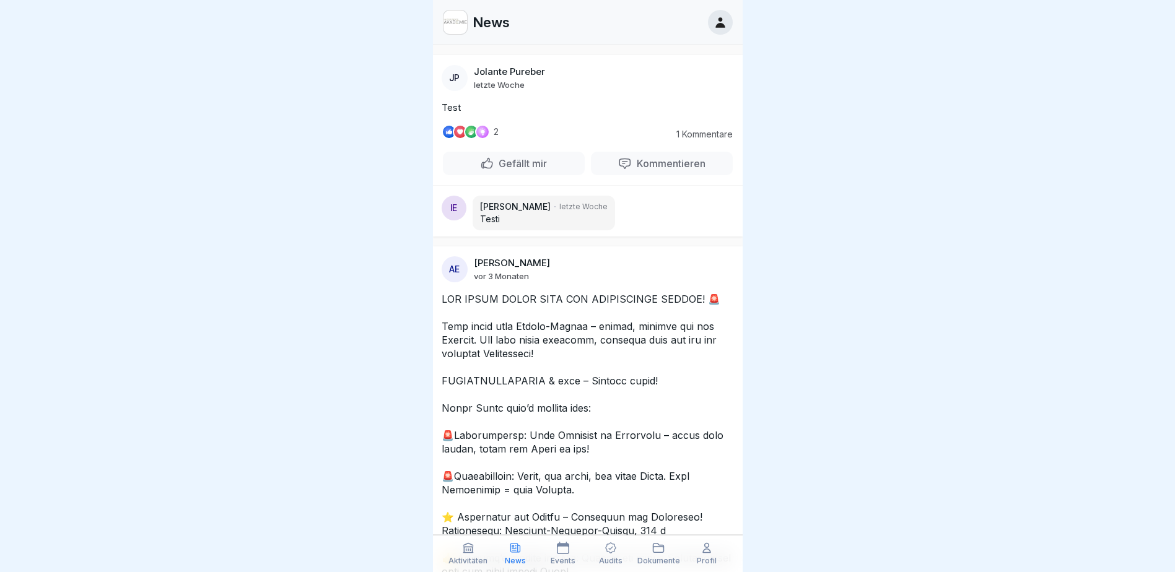
click at [560, 557] on p "Events" at bounding box center [563, 561] width 25 height 9
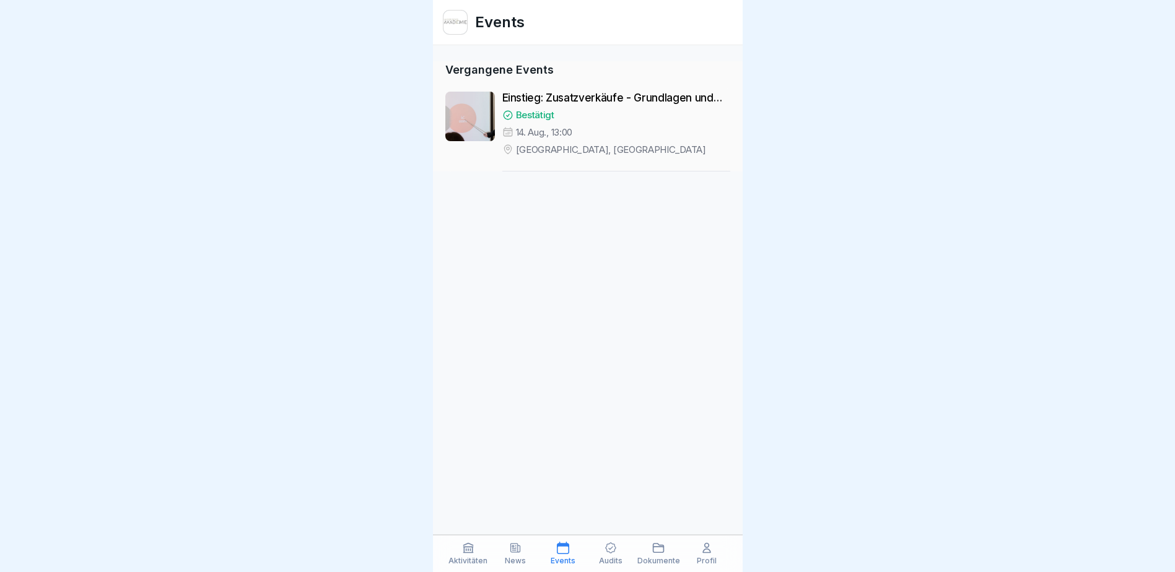
click at [602, 555] on div "Audits" at bounding box center [611, 554] width 42 height 24
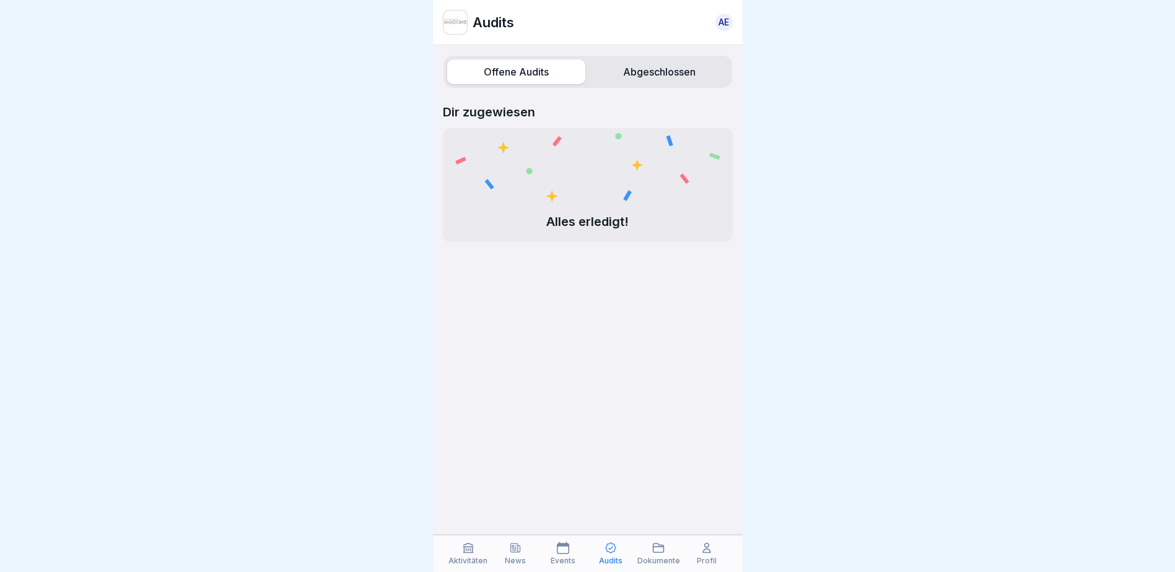
click at [467, 549] on icon at bounding box center [467, 548] width 9 height 9
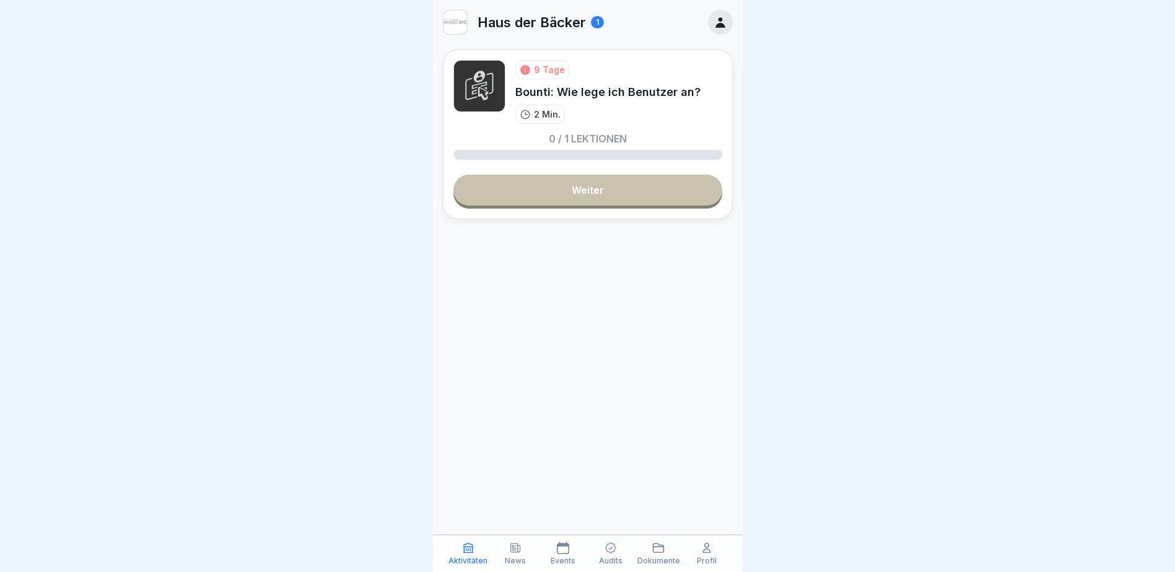
click at [533, 543] on div "News" at bounding box center [516, 554] width 42 height 24
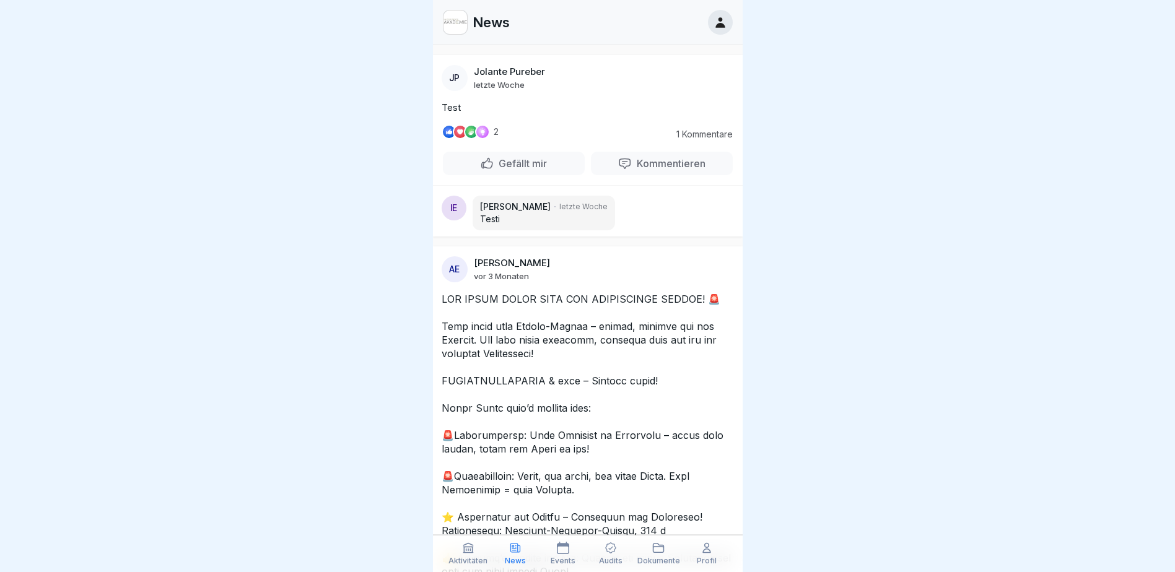
click at [545, 559] on div "Events" at bounding box center [564, 554] width 42 height 24
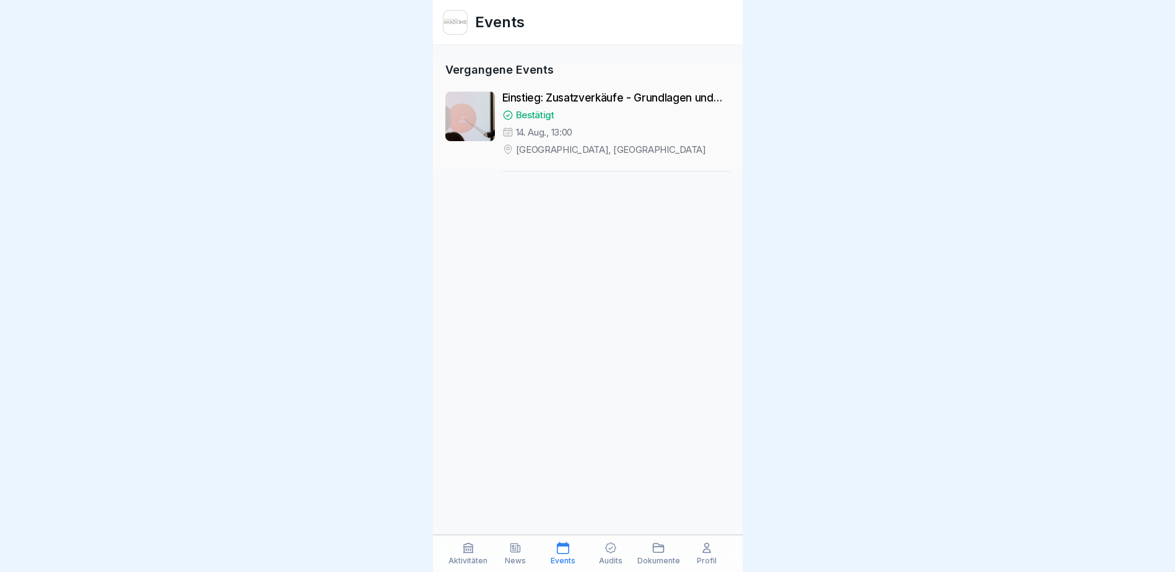
click at [626, 561] on div "Audits" at bounding box center [611, 554] width 42 height 24
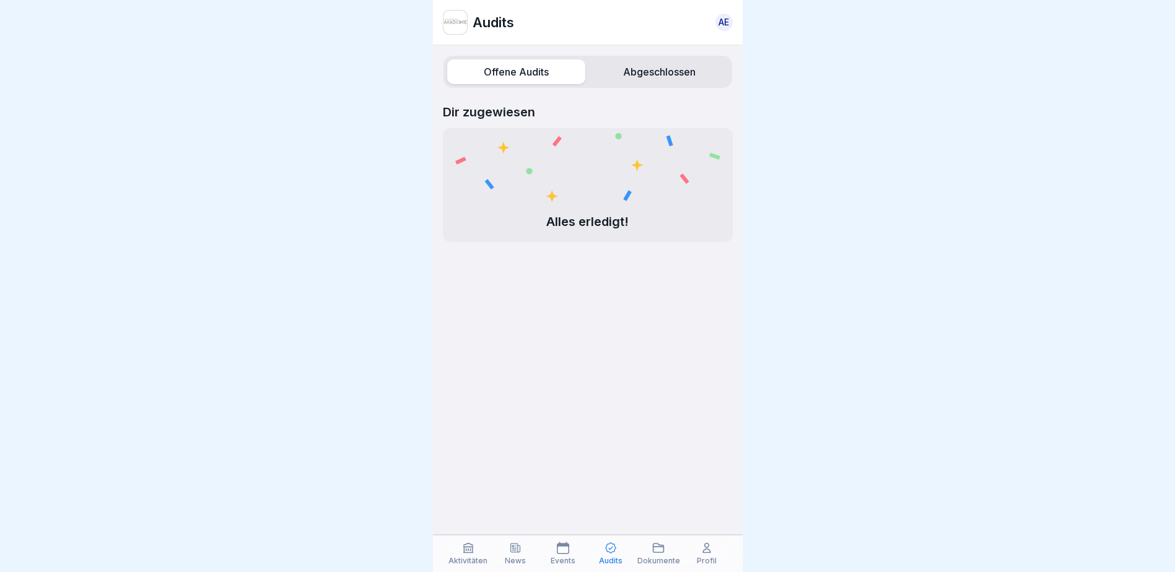
click at [672, 561] on p "Dokumente" at bounding box center [659, 561] width 43 height 9
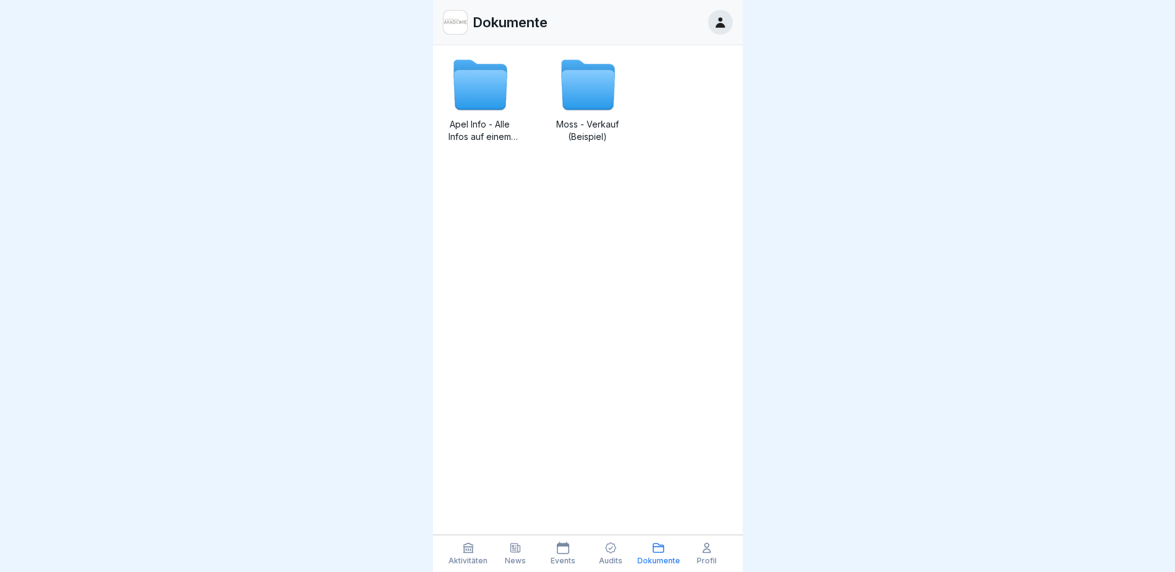
click at [711, 560] on p "Profil" at bounding box center [707, 561] width 20 height 9
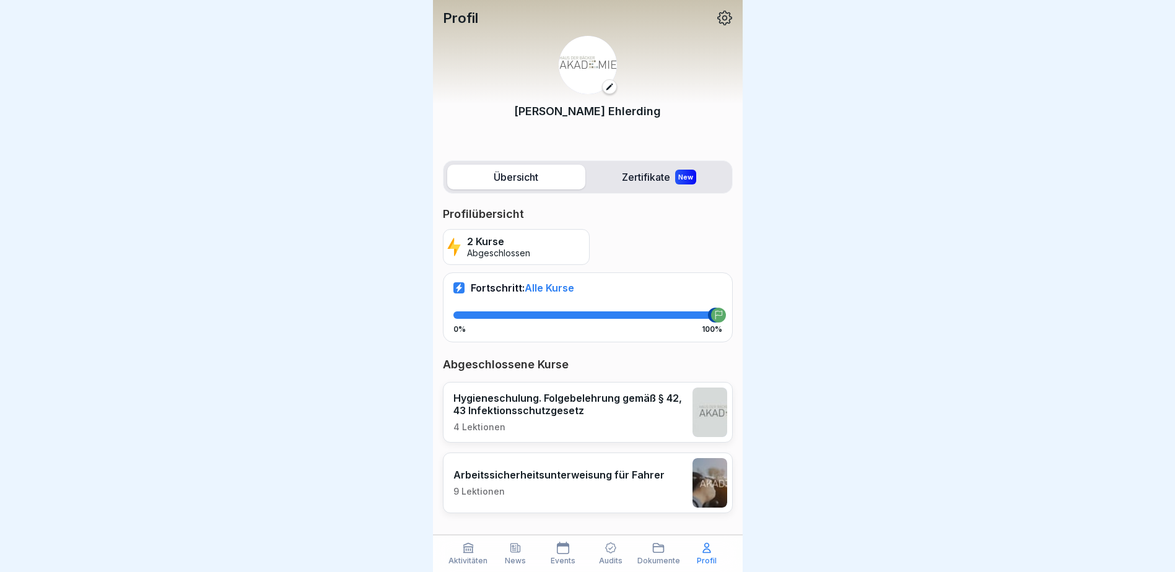
click at [674, 178] on label "Zertifikate New" at bounding box center [659, 177] width 138 height 25
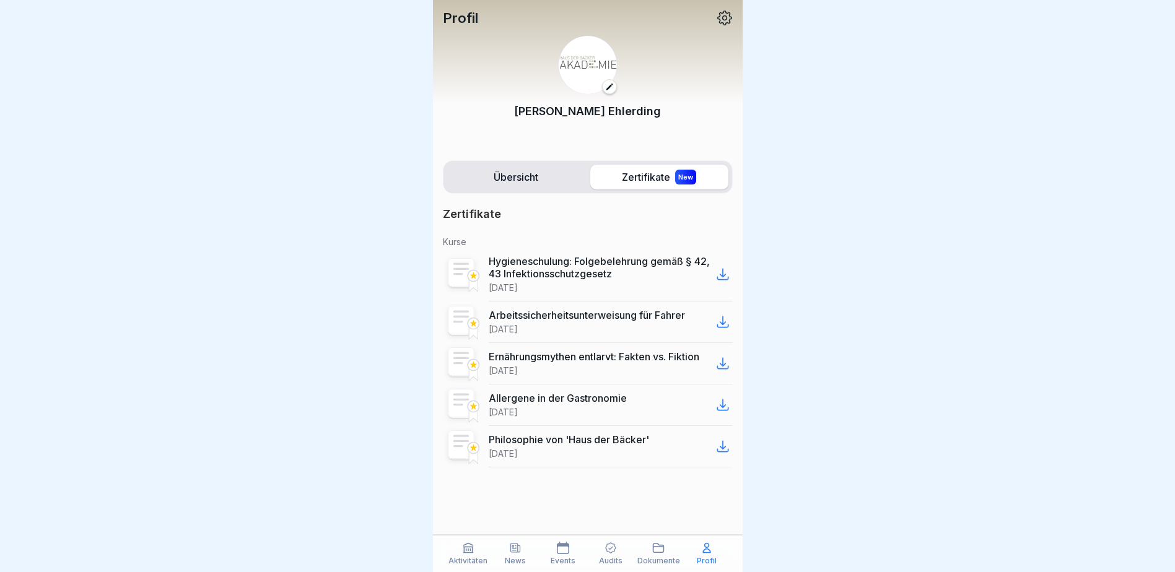
click at [724, 270] on icon at bounding box center [723, 274] width 15 height 15
